Goal: Task Accomplishment & Management: Use online tool/utility

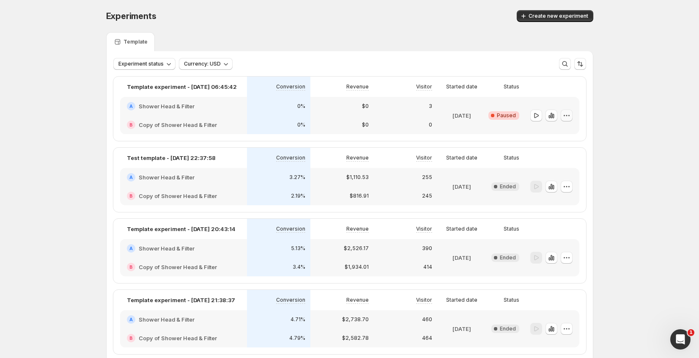
click at [571, 117] on icon "button" at bounding box center [566, 115] width 8 height 8
click at [557, 173] on span "Delete" at bounding box center [562, 175] width 17 height 7
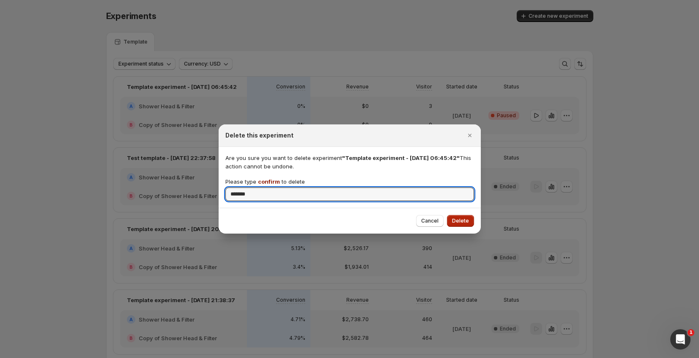
type input "*******"
click at [458, 223] on span "Delete" at bounding box center [460, 220] width 17 height 7
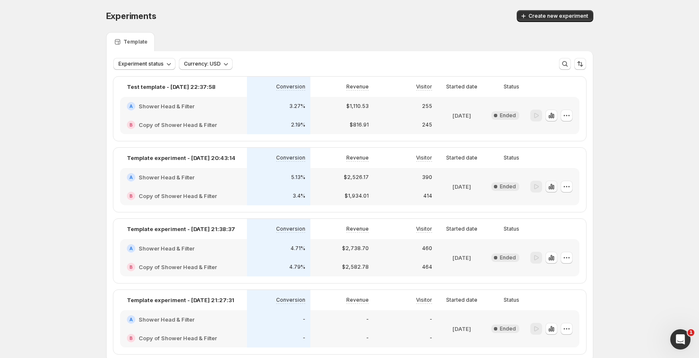
click at [550, 188] on icon "button" at bounding box center [549, 187] width 2 height 3
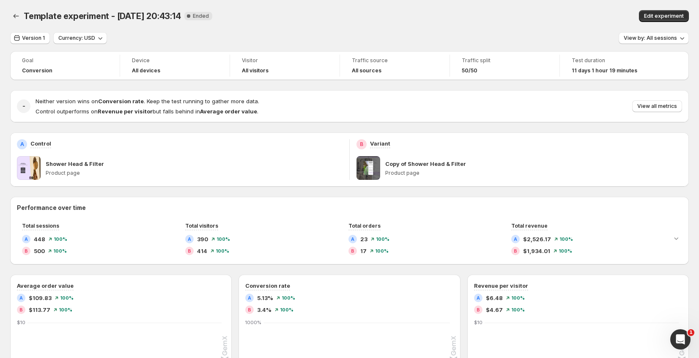
scroll to position [11, 0]
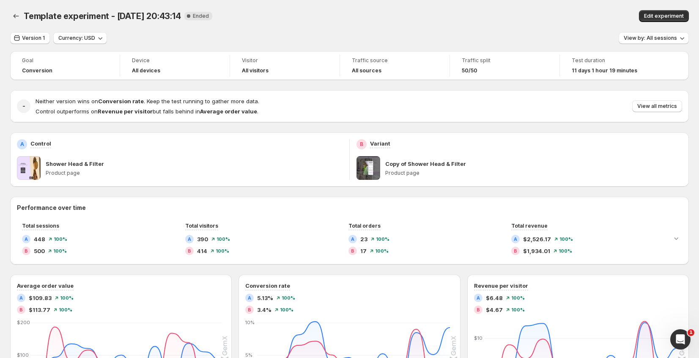
scroll to position [11, 0]
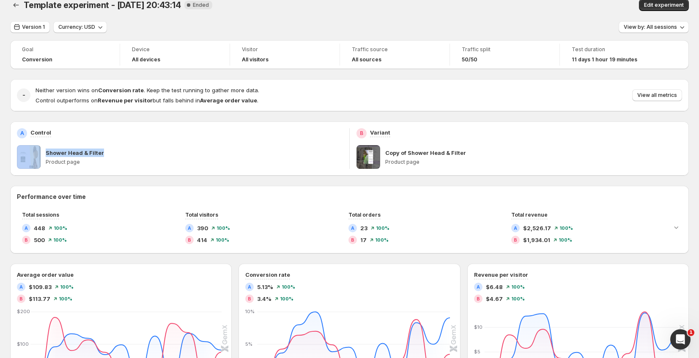
click at [41, 157] on div "Shower Head & Filter Product page" at bounding box center [180, 157] width 326 height 24
click at [88, 157] on div "Shower Head & Filter Product page" at bounding box center [194, 157] width 297 height 24
click at [88, 153] on p "Shower Head & Filter" at bounding box center [75, 152] width 58 height 8
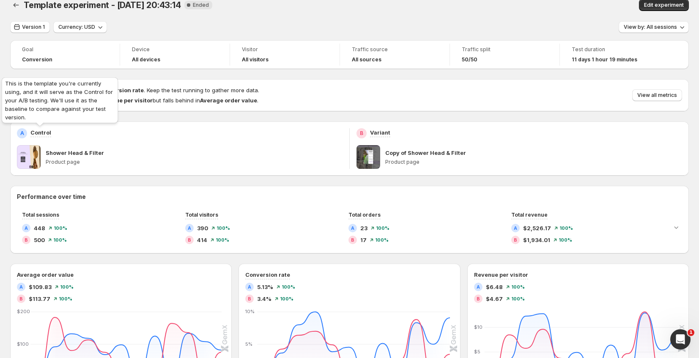
click at [48, 134] on p "Control" at bounding box center [40, 132] width 21 height 8
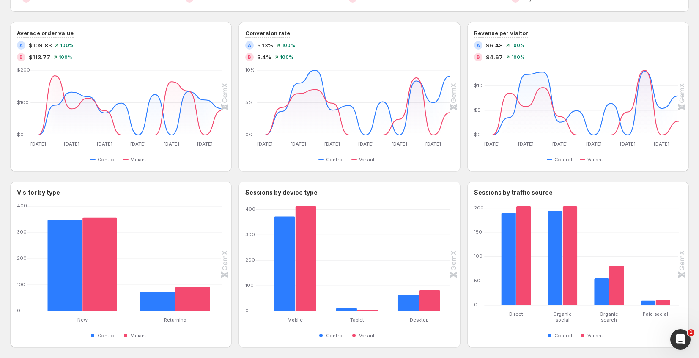
scroll to position [0, 0]
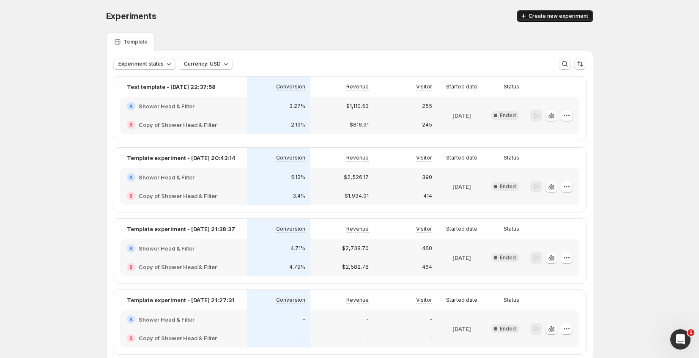
click at [557, 18] on span "Create new experiment" at bounding box center [558, 16] width 60 height 7
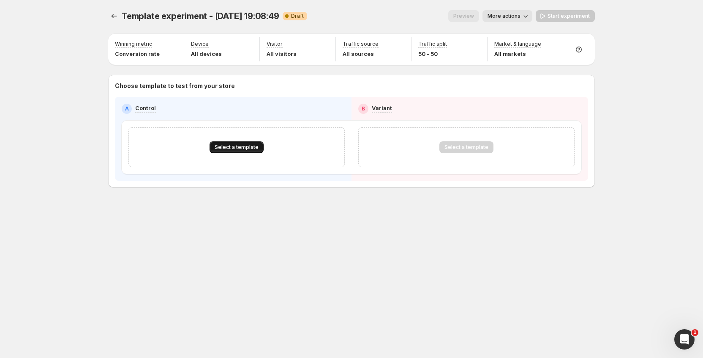
click at [236, 150] on span "Select a template" at bounding box center [237, 147] width 44 height 7
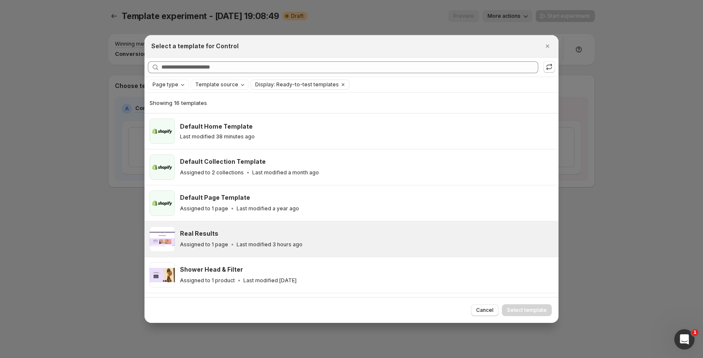
scroll to position [48, 0]
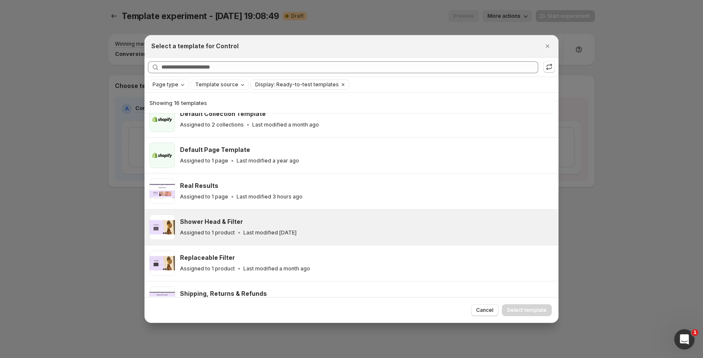
click at [268, 221] on div "Shower Head & Filter" at bounding box center [365, 221] width 371 height 8
click at [517, 310] on span "Select template" at bounding box center [527, 309] width 40 height 7
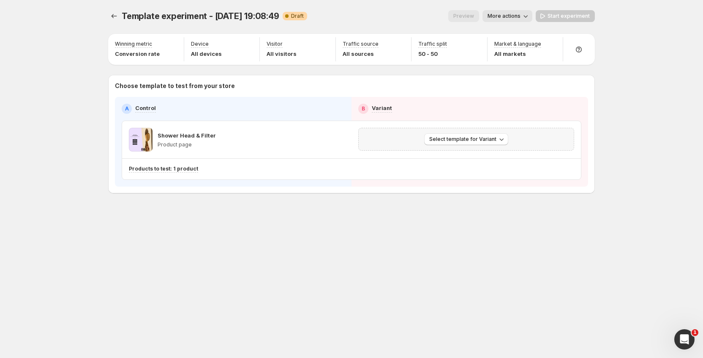
click at [412, 137] on div "Select template for Variant" at bounding box center [466, 139] width 216 height 23
click at [445, 142] on span "Select template for Variant" at bounding box center [462, 139] width 67 height 7
click at [457, 177] on span "Create Variant based on Control" at bounding box center [468, 175] width 86 height 7
